Goal: Communication & Community: Answer question/provide support

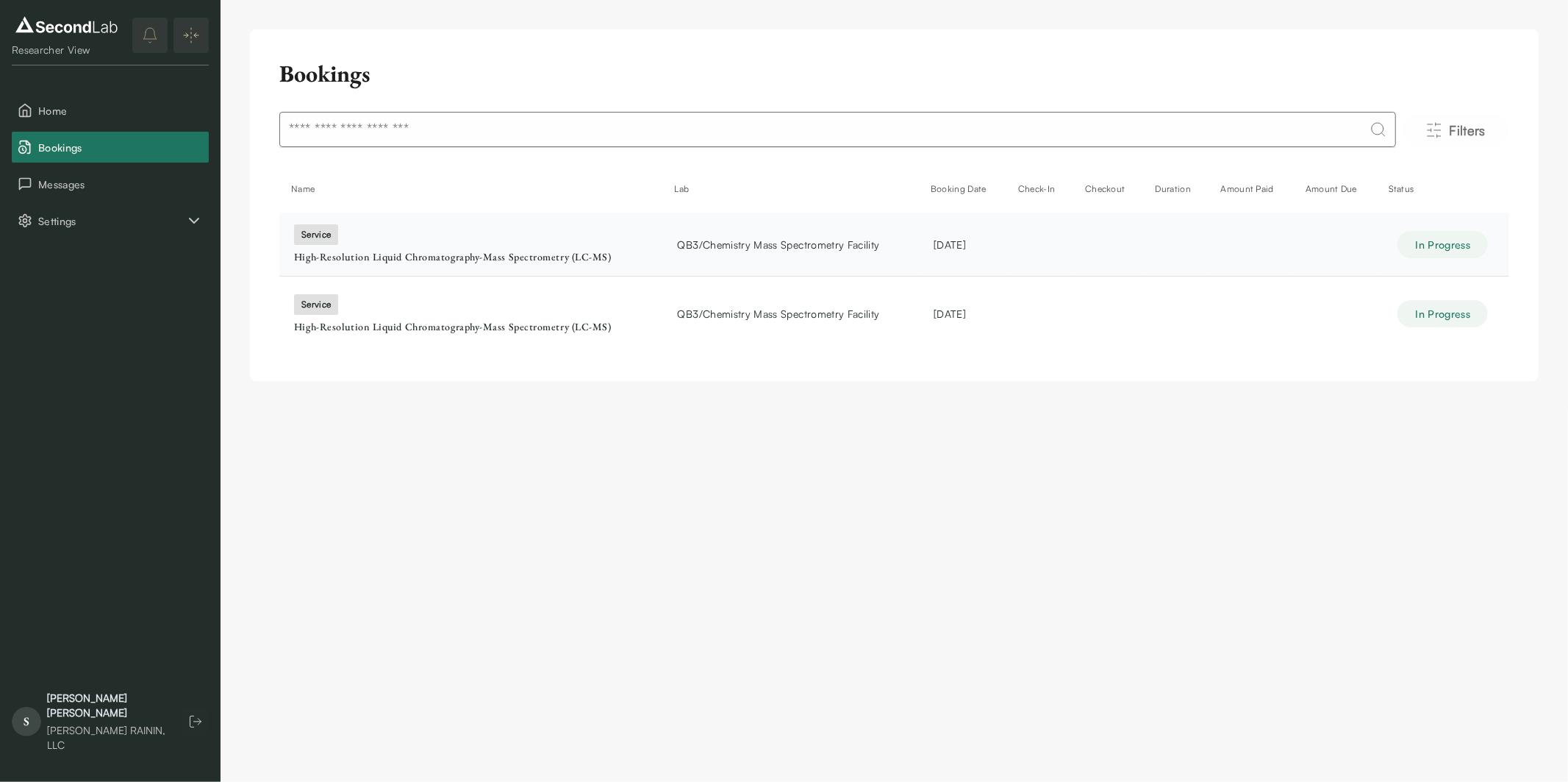
click at [322, 235] on div "service" at bounding box center [316, 234] width 44 height 21
click at [317, 297] on div "service" at bounding box center [316, 304] width 44 height 21
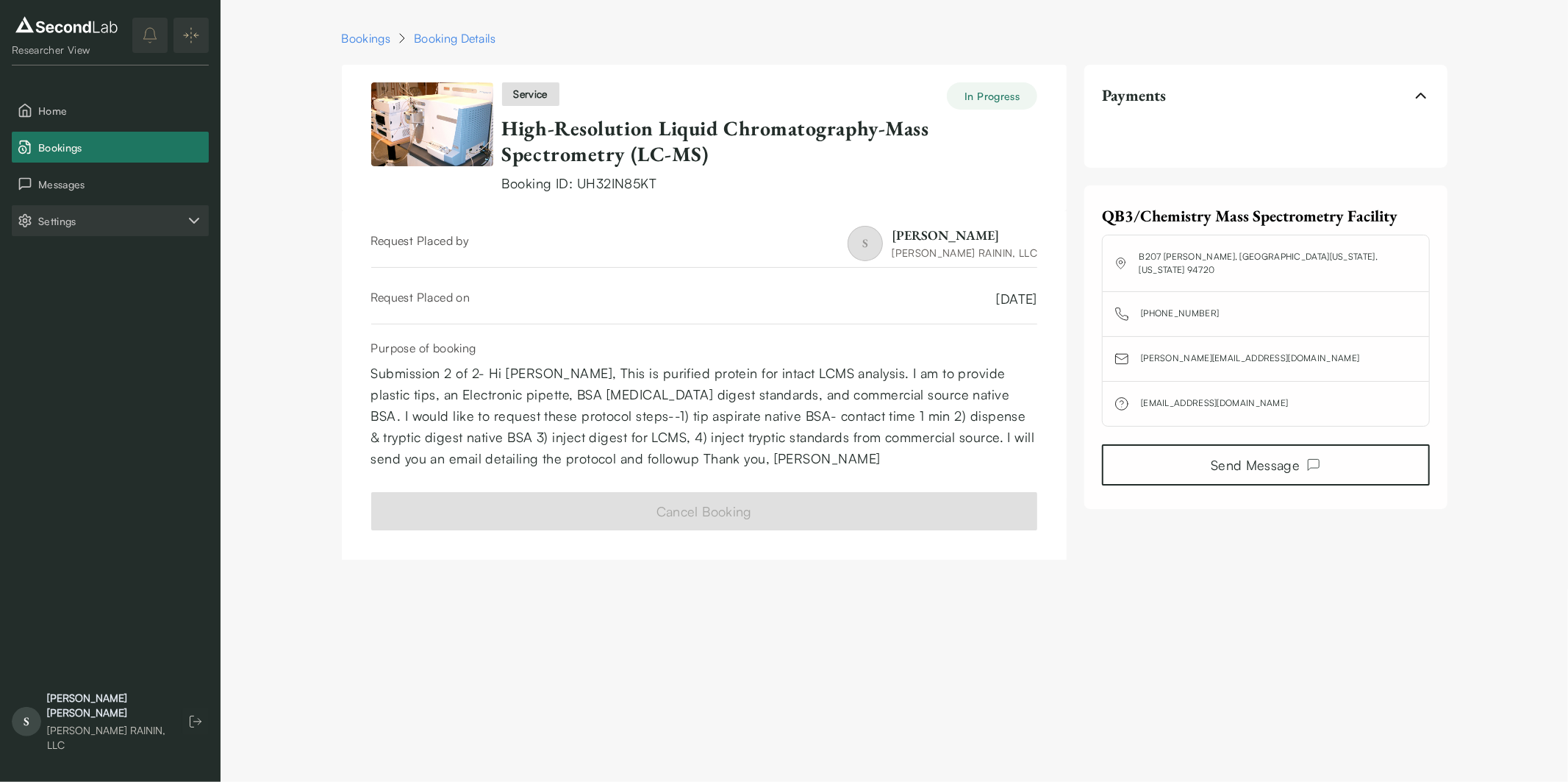
click at [192, 216] on icon "Settings" at bounding box center [194, 220] width 17 height 17
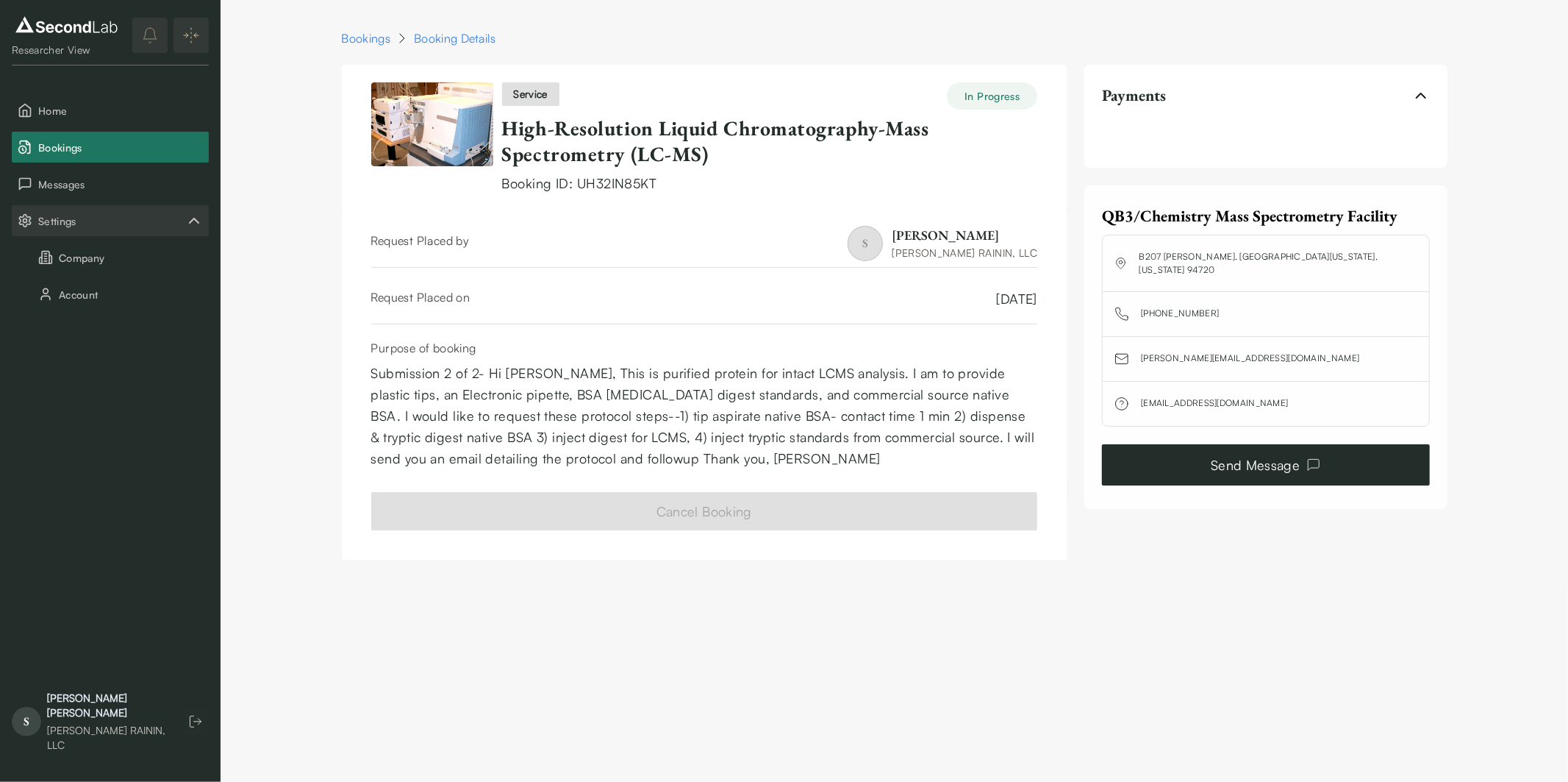
click at [1242, 462] on link "Send Message" at bounding box center [1265, 464] width 327 height 41
click at [1325, 466] on link "Send Message" at bounding box center [1265, 464] width 327 height 41
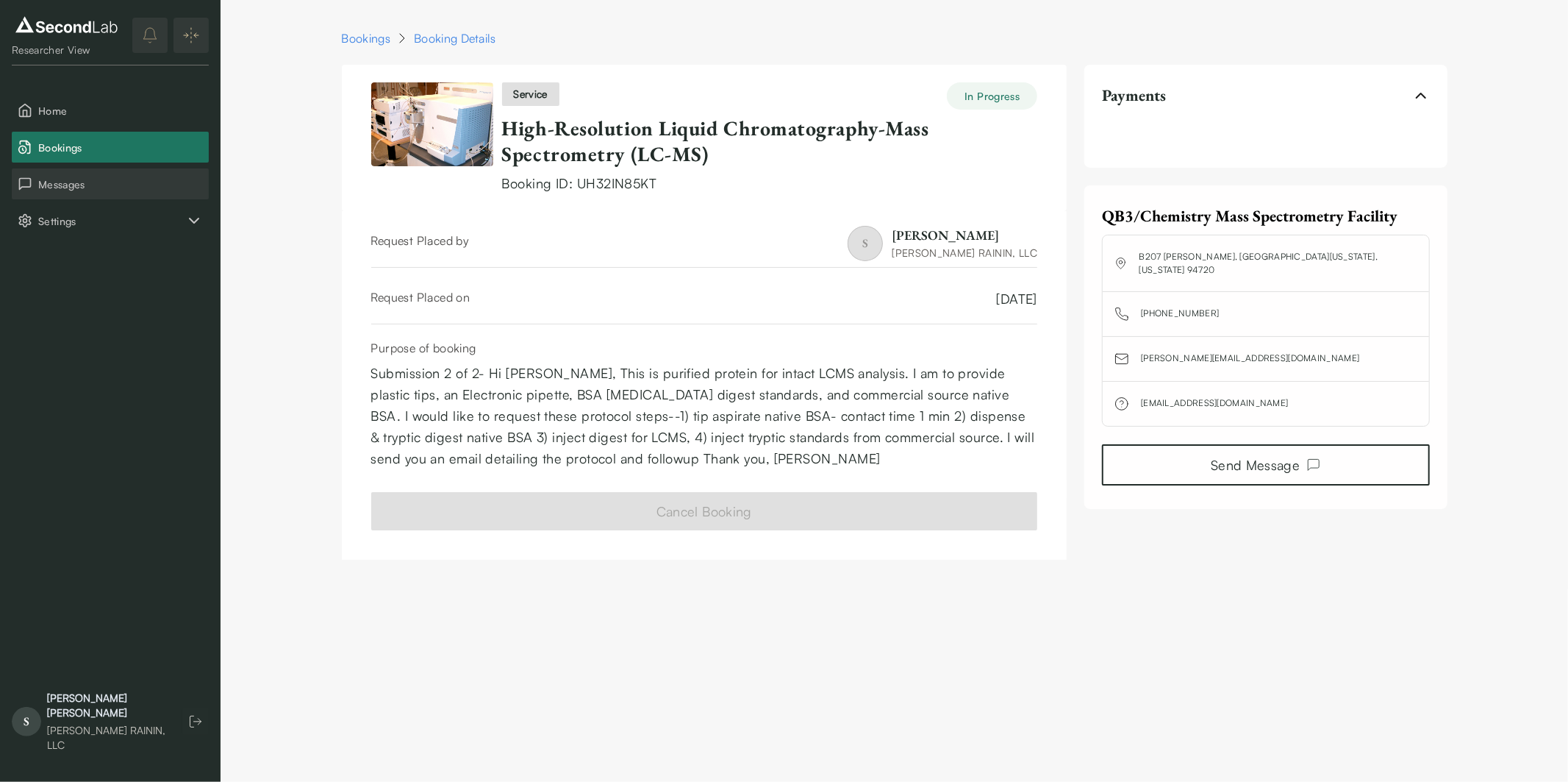
click at [75, 188] on span "Messages" at bounding box center [120, 184] width 165 height 15
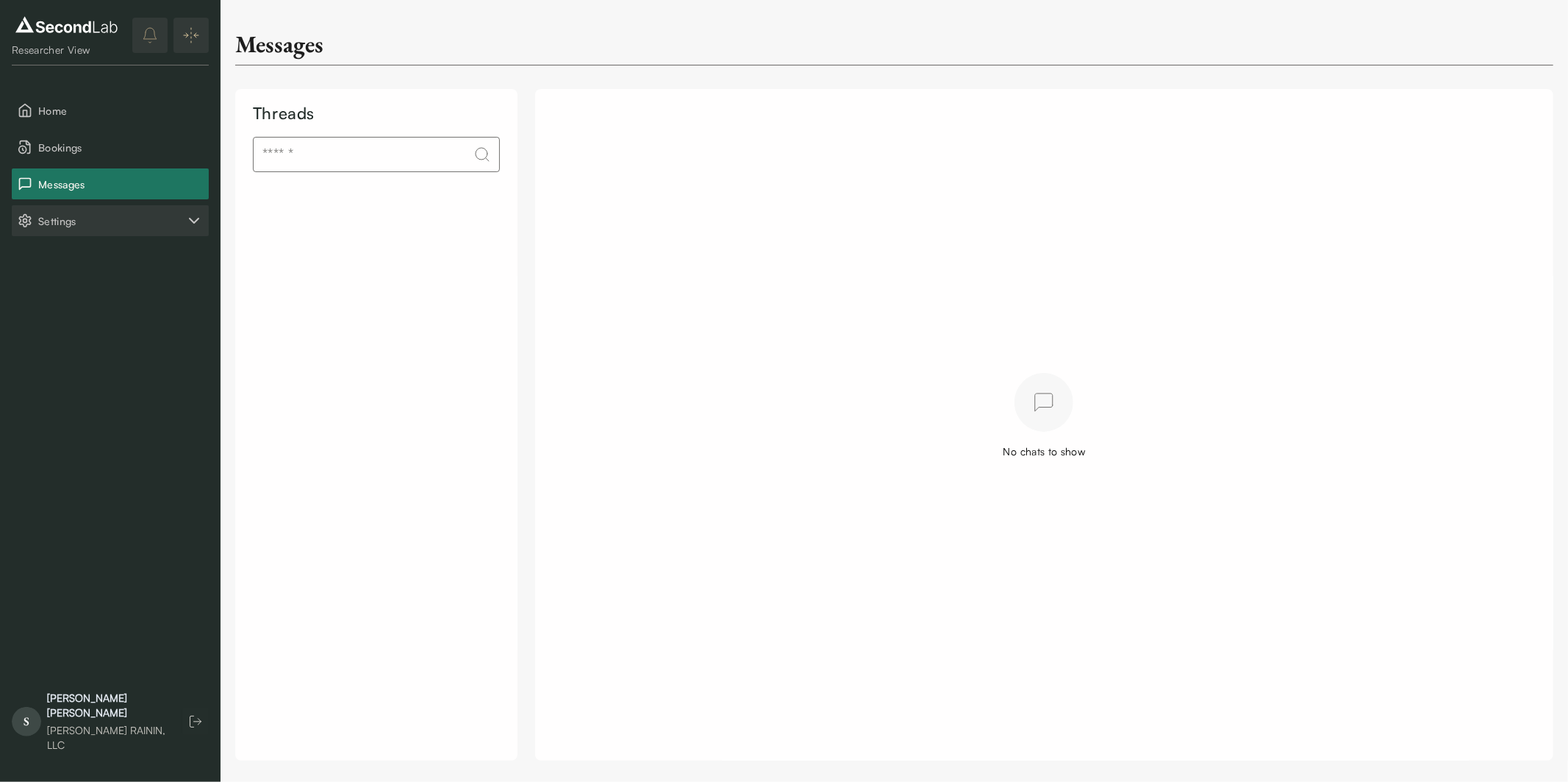
click at [188, 218] on icon "Settings" at bounding box center [194, 220] width 17 height 17
